Goal: Task Accomplishment & Management: Manage account settings

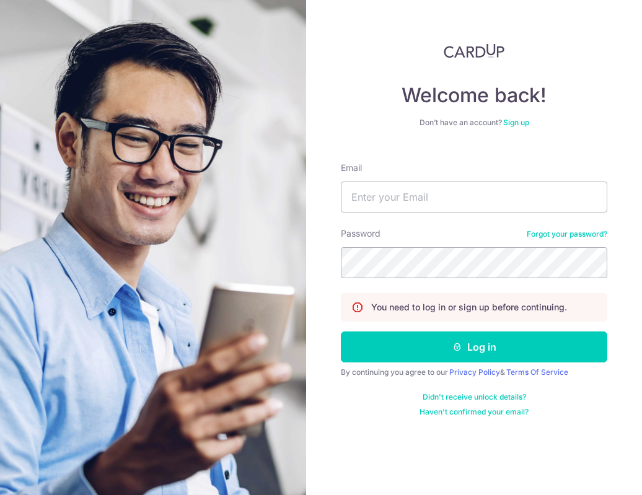
click at [433, 214] on form "Email Password Forgot your password? You need to log in or sign up before conti…" at bounding box center [474, 285] width 267 height 265
click at [433, 201] on input "Email" at bounding box center [474, 197] width 267 height 31
type input "[EMAIL_ADDRESS][DOMAIN_NAME]"
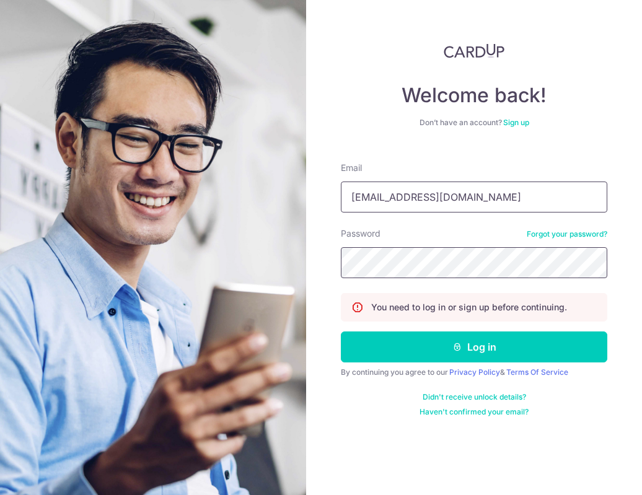
click at [341, 332] on button "Log in" at bounding box center [474, 347] width 267 height 31
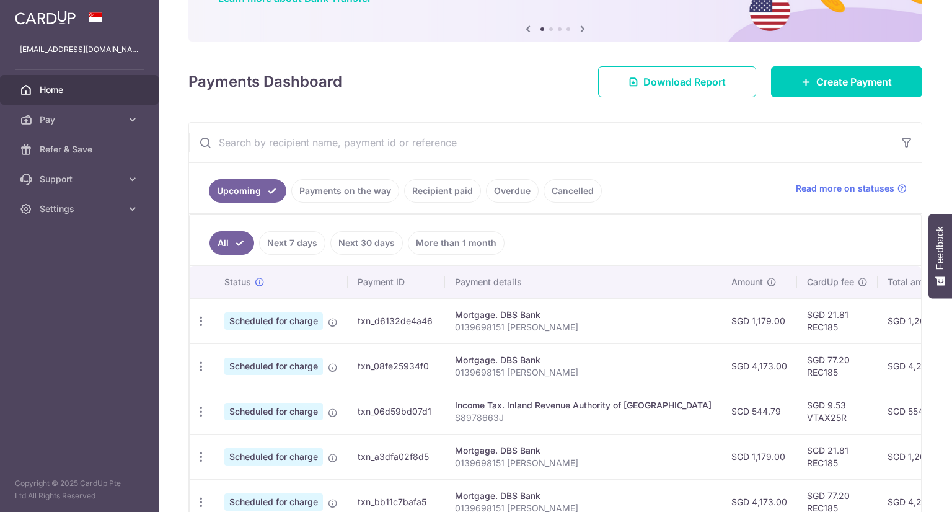
scroll to position [124, 0]
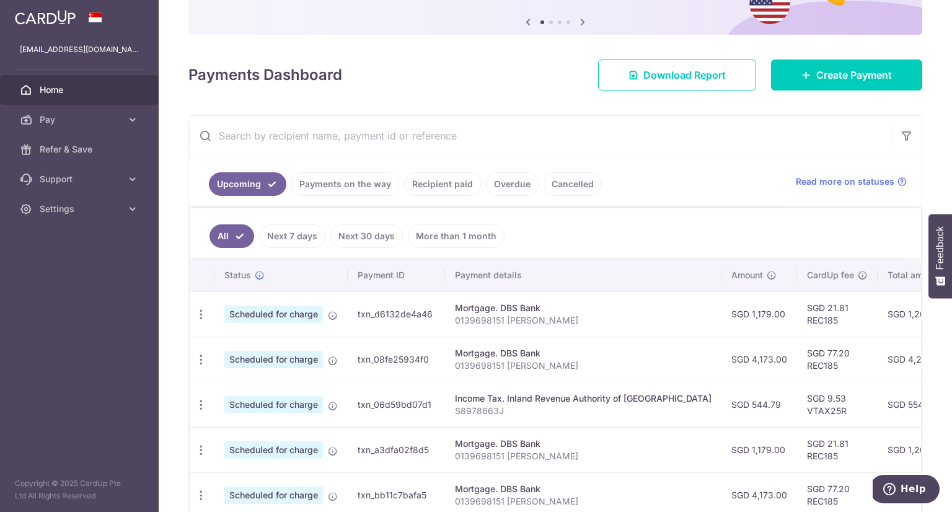
click at [301, 314] on span "Scheduled for charge" at bounding box center [273, 314] width 99 height 17
click at [494, 306] on div "Mortgage. DBS Bank" at bounding box center [583, 308] width 257 height 12
click at [196, 309] on icon "button" at bounding box center [201, 314] width 13 height 13
click at [253, 341] on span "Update payment" at bounding box center [267, 348] width 84 height 15
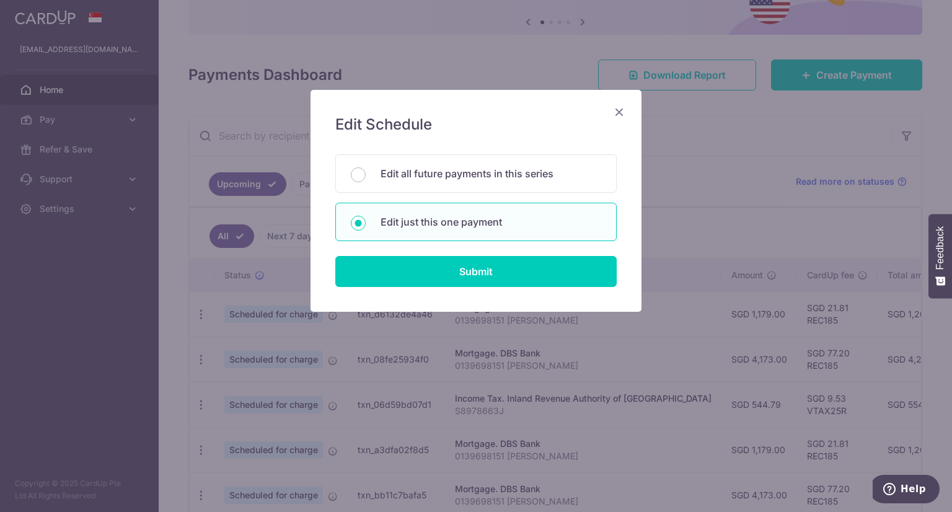
click at [623, 105] on icon "Close" at bounding box center [619, 111] width 15 height 15
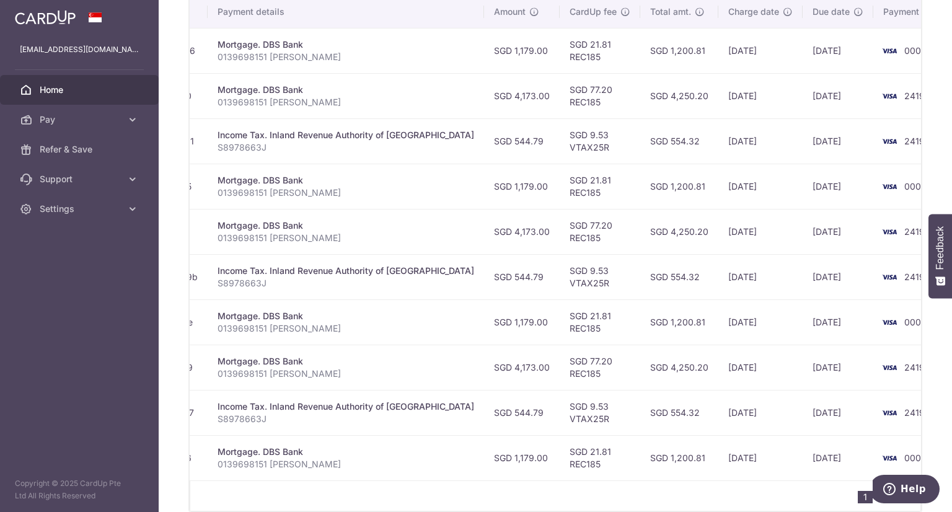
scroll to position [325, 0]
